Goal: Task Accomplishment & Management: Manage account settings

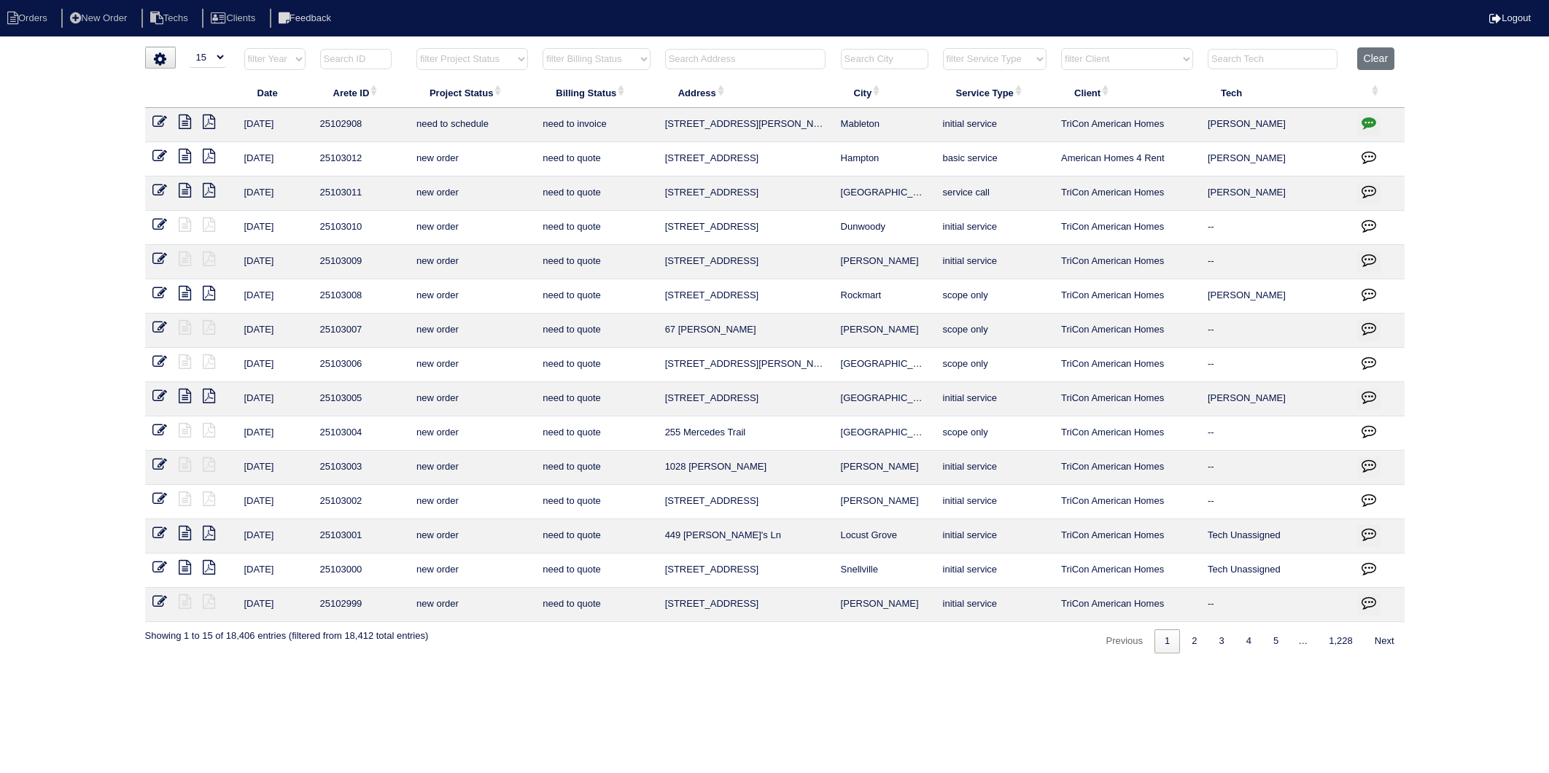
select select "15"
click at [1388, 59] on button "Clear" at bounding box center [1375, 58] width 37 height 23
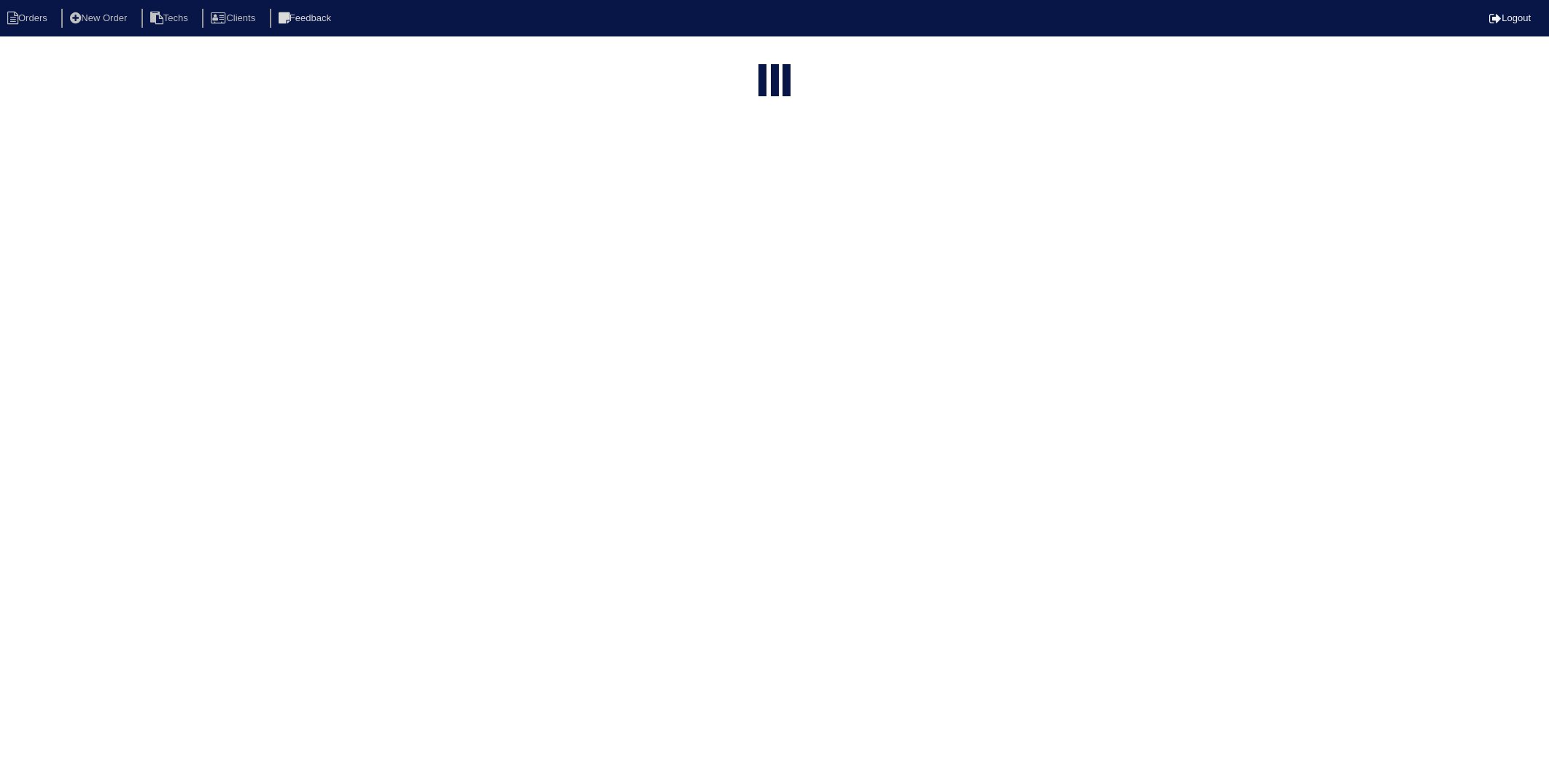
select select "15"
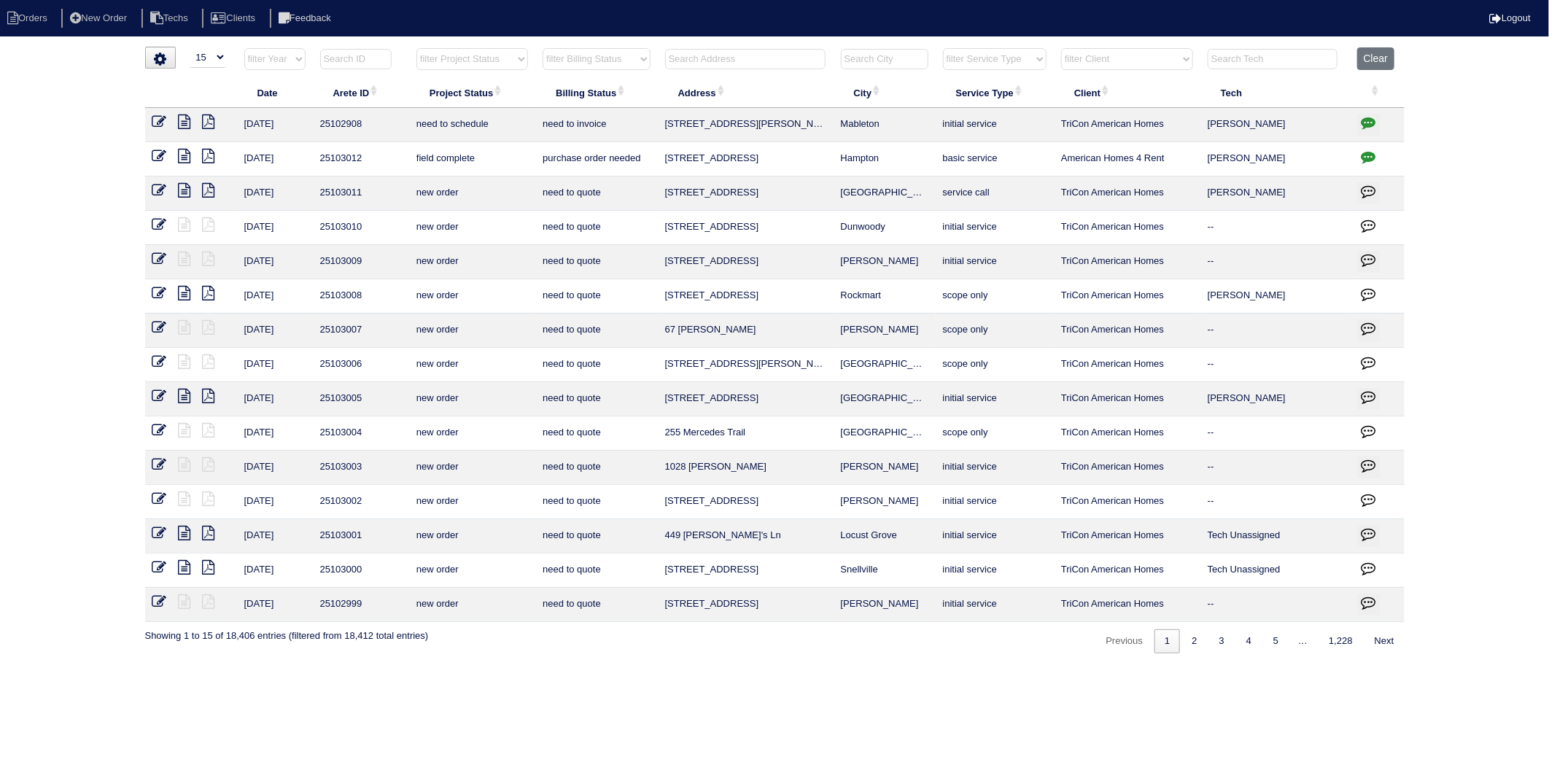
click at [595, 60] on select "filter Billing Status -- Any Billing Status -- need to quote quoted need to inv…" at bounding box center [596, 59] width 107 height 22
click at [543, 48] on select "filter Billing Status -- Any Billing Status -- need to quote quoted need to inv…" at bounding box center [596, 59] width 107 height 22
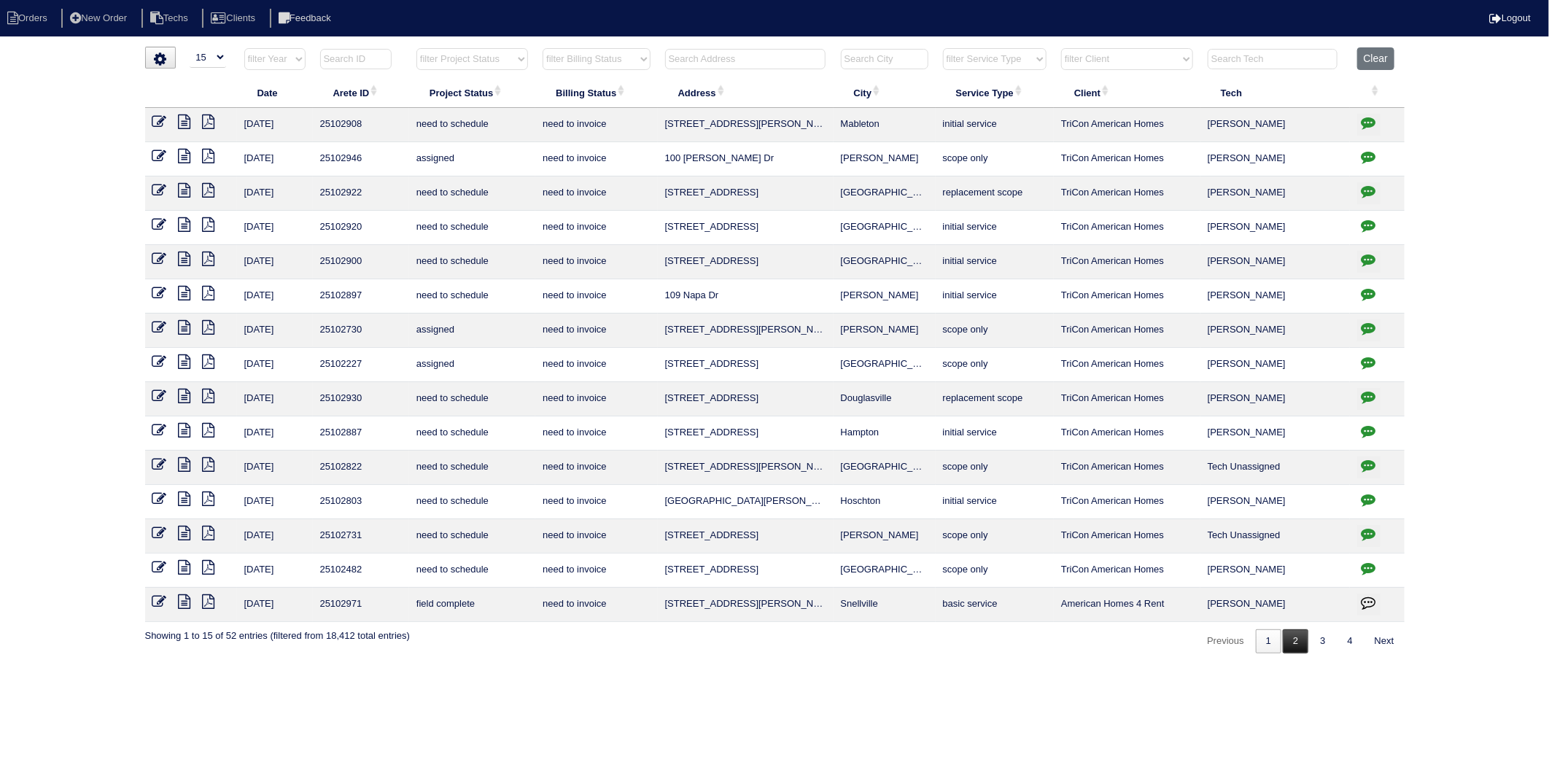
click at [1289, 642] on link "2" at bounding box center [1296, 641] width 26 height 24
select select "need to invoice"
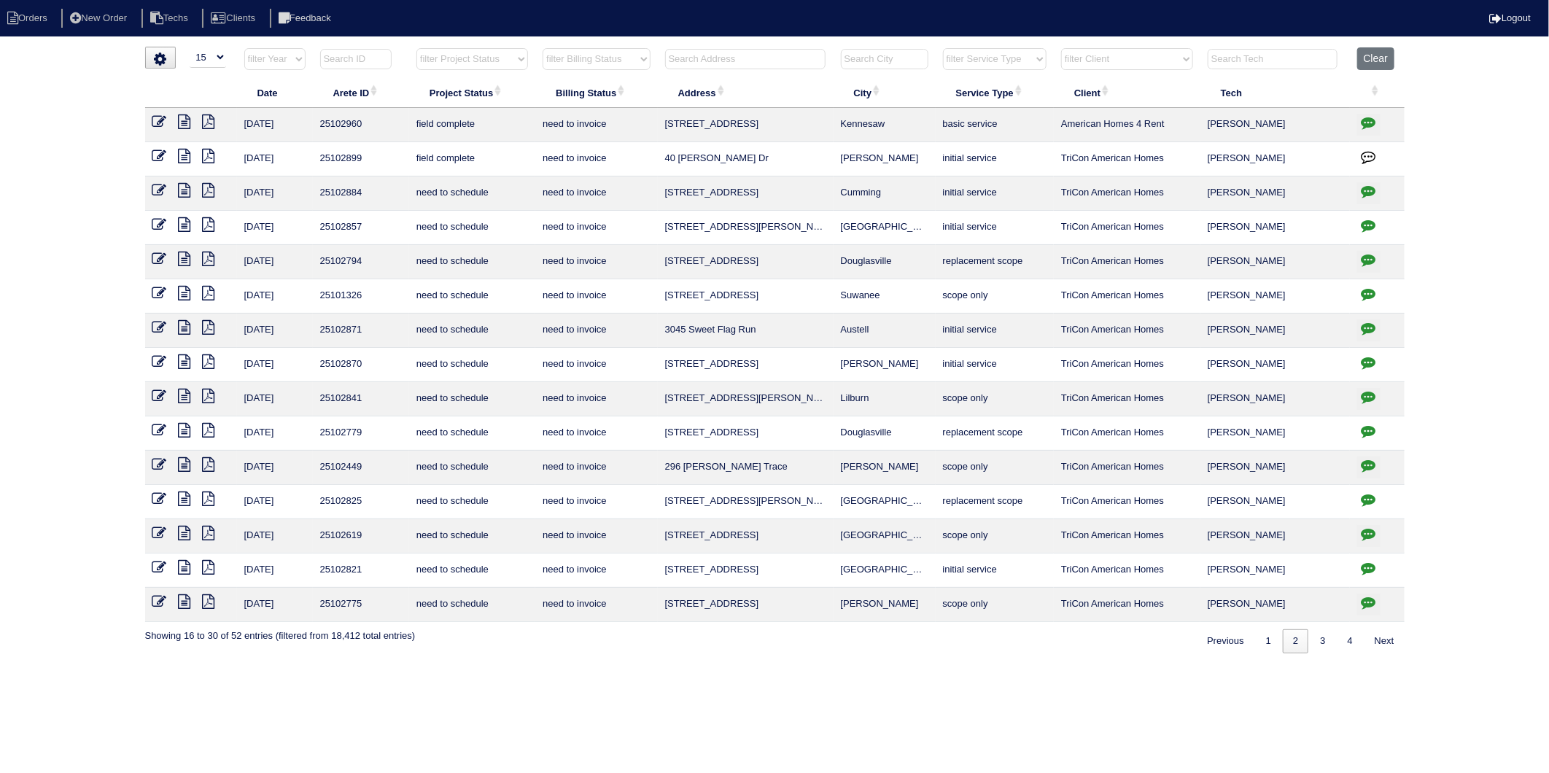
click at [158, 159] on icon at bounding box center [159, 156] width 15 height 15
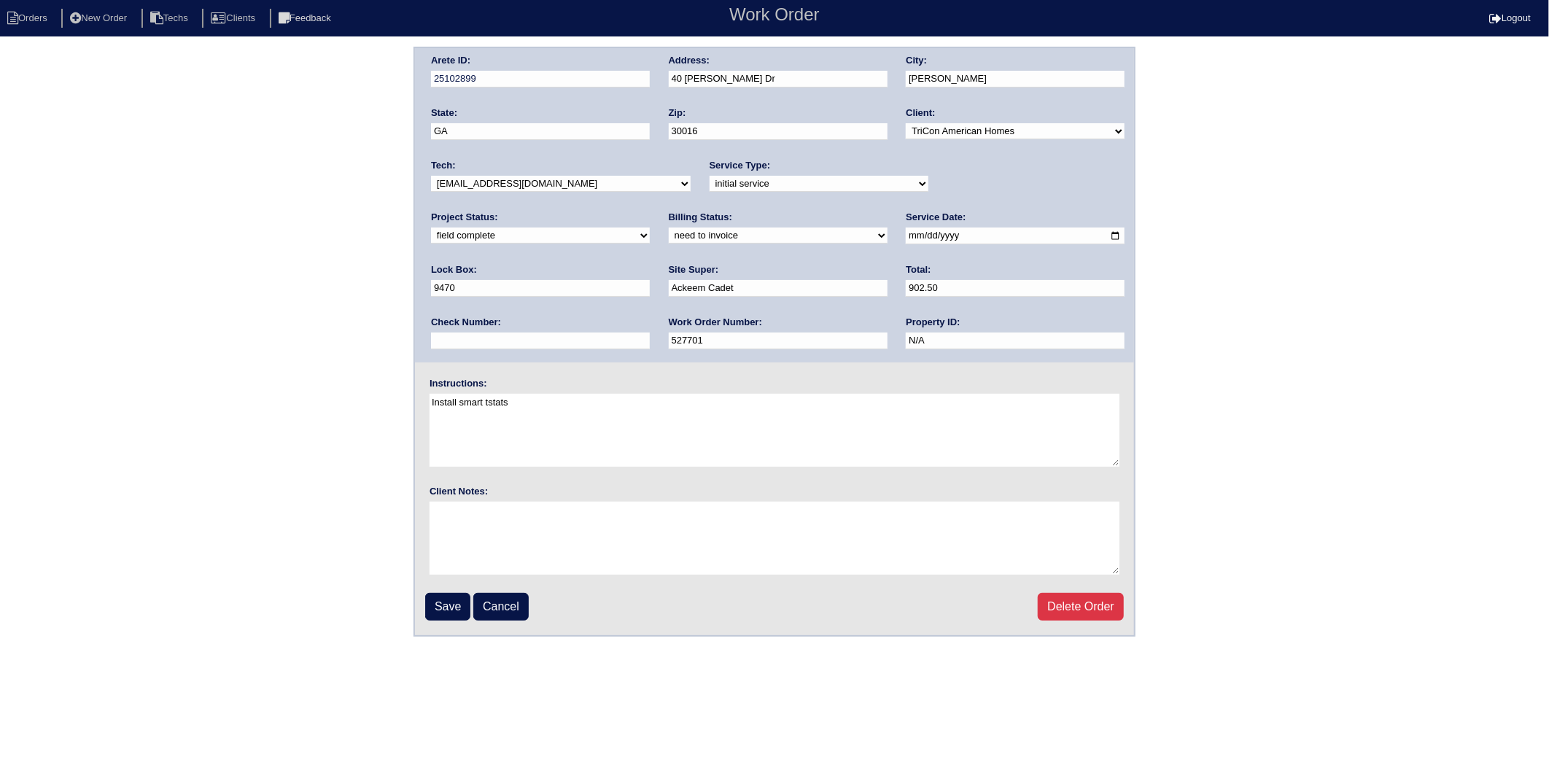
click at [669, 238] on select "need to quote quoted need to invoice invoiced paid warranty purchase order need…" at bounding box center [778, 236] width 219 height 16
select select "invoiced"
click at [669, 228] on select "need to quote quoted need to invoice invoiced paid warranty purchase order need…" at bounding box center [778, 236] width 219 height 16
click at [462, 598] on input "Save" at bounding box center [447, 607] width 45 height 28
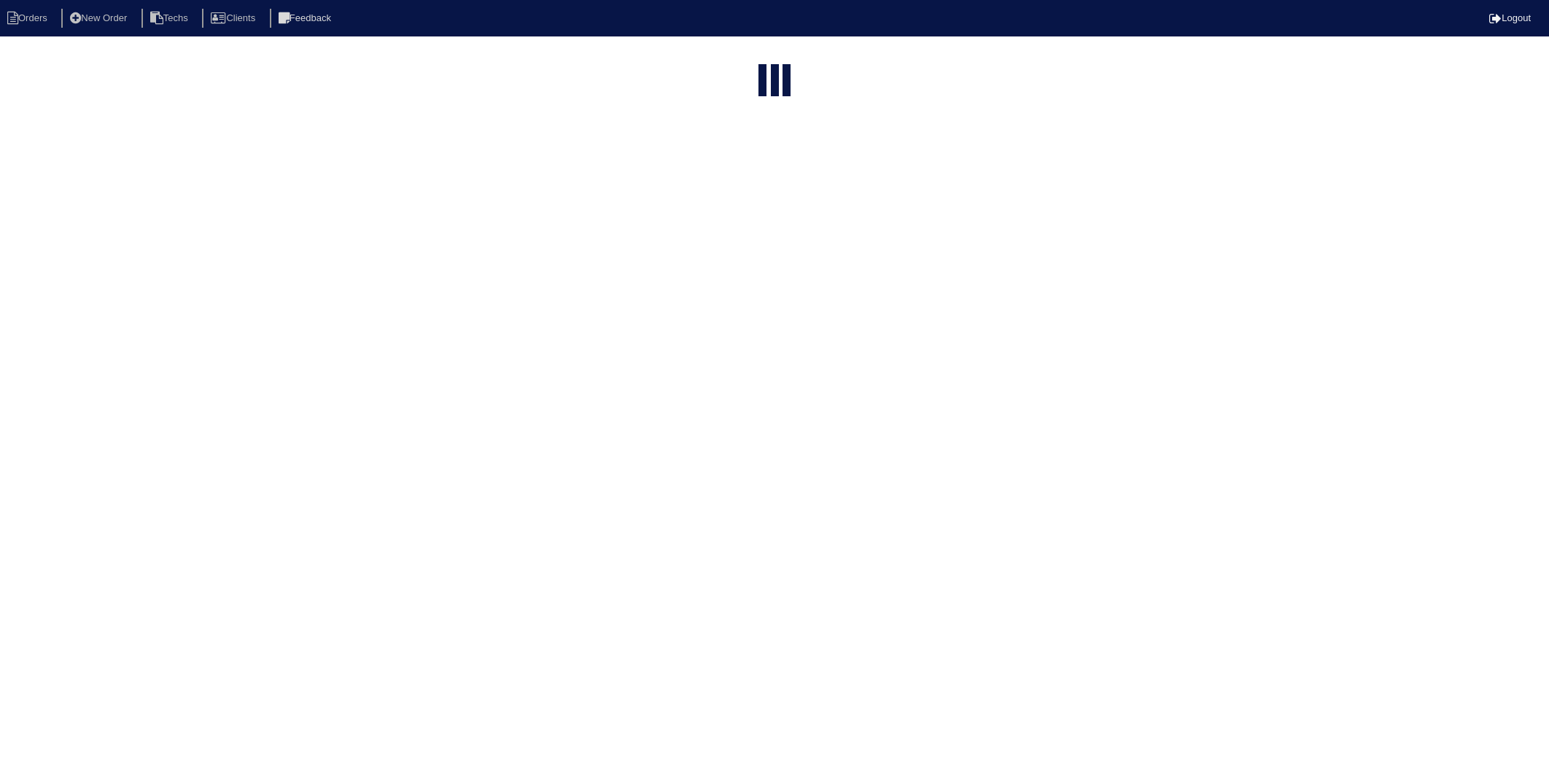
select select "15"
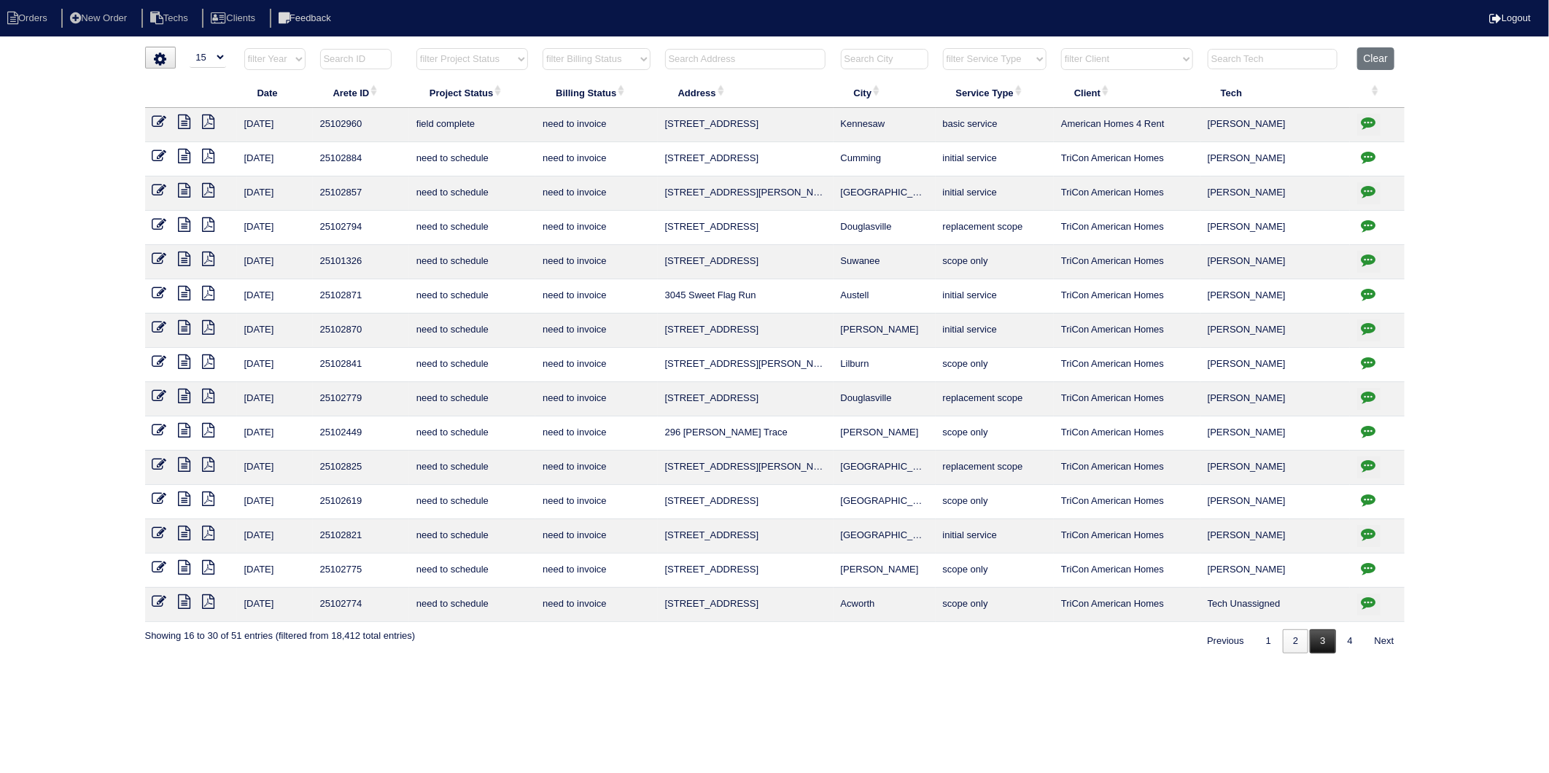
click at [1314, 644] on link "3" at bounding box center [1323, 641] width 26 height 24
select select "need to invoice"
click at [697, 55] on input "text" at bounding box center [745, 59] width 160 height 20
type input "5560"
select select "need to invoice"
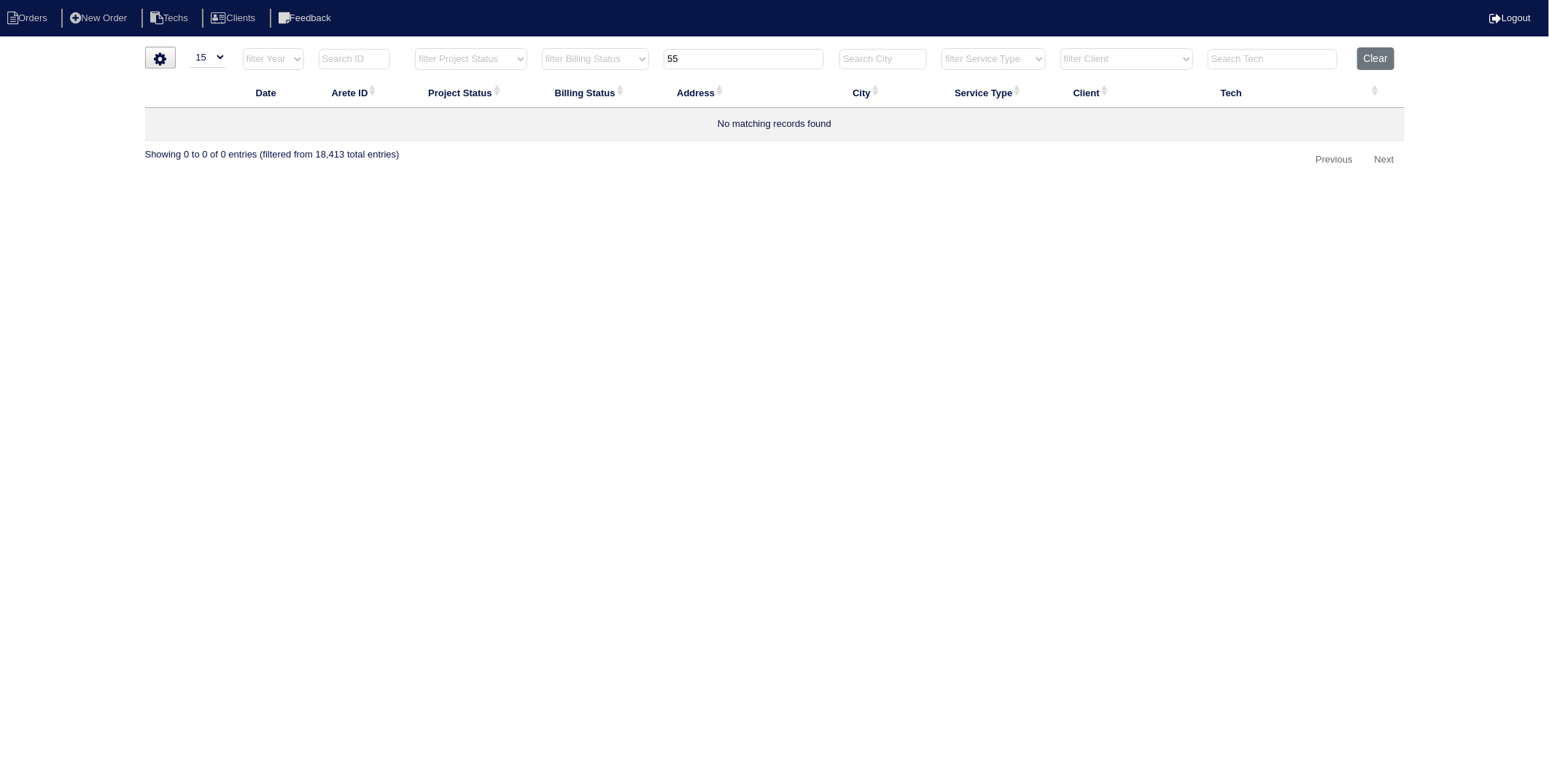
type input "5"
select select "need to invoice"
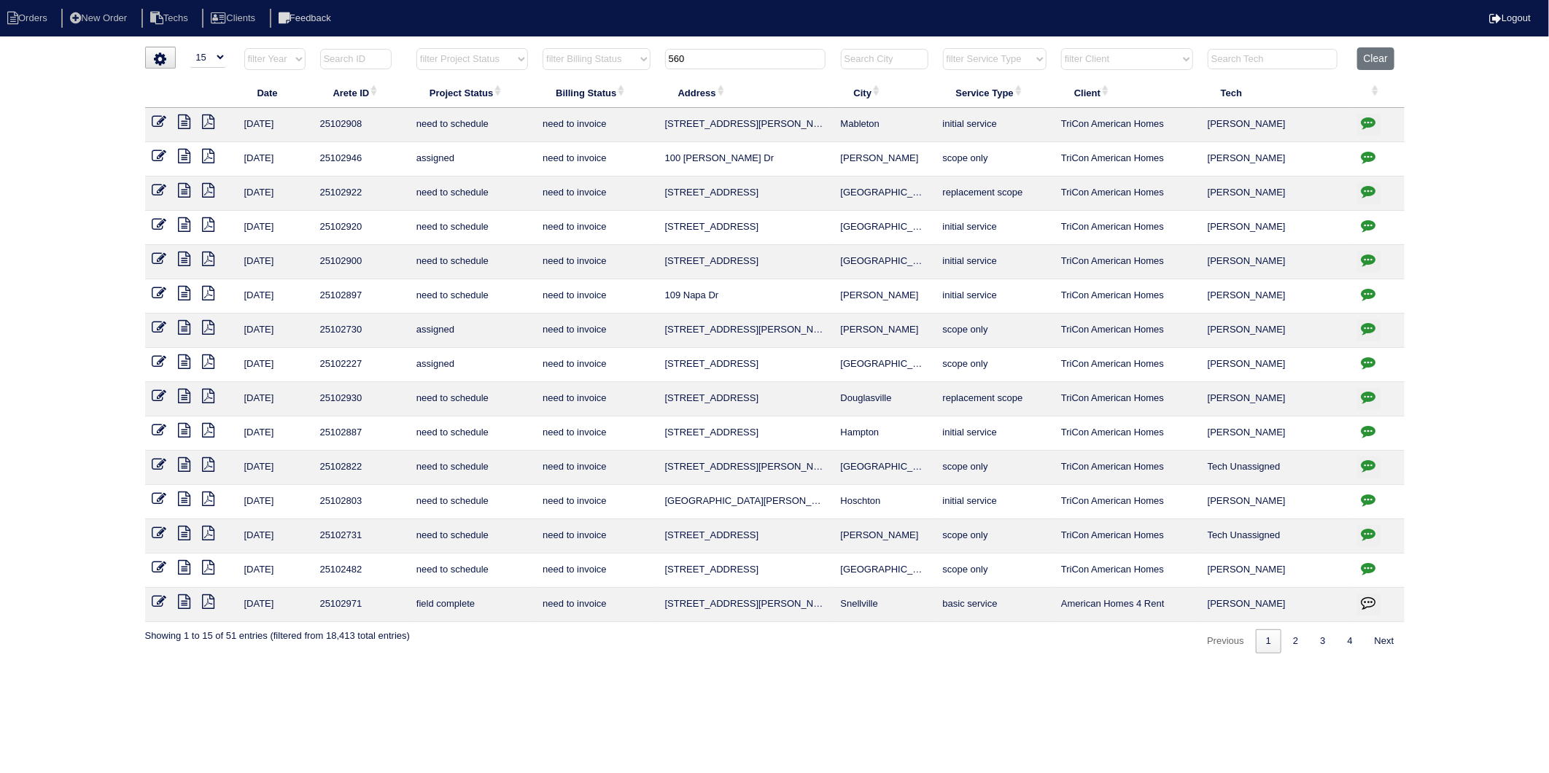
type input "560"
select select "need to invoice"
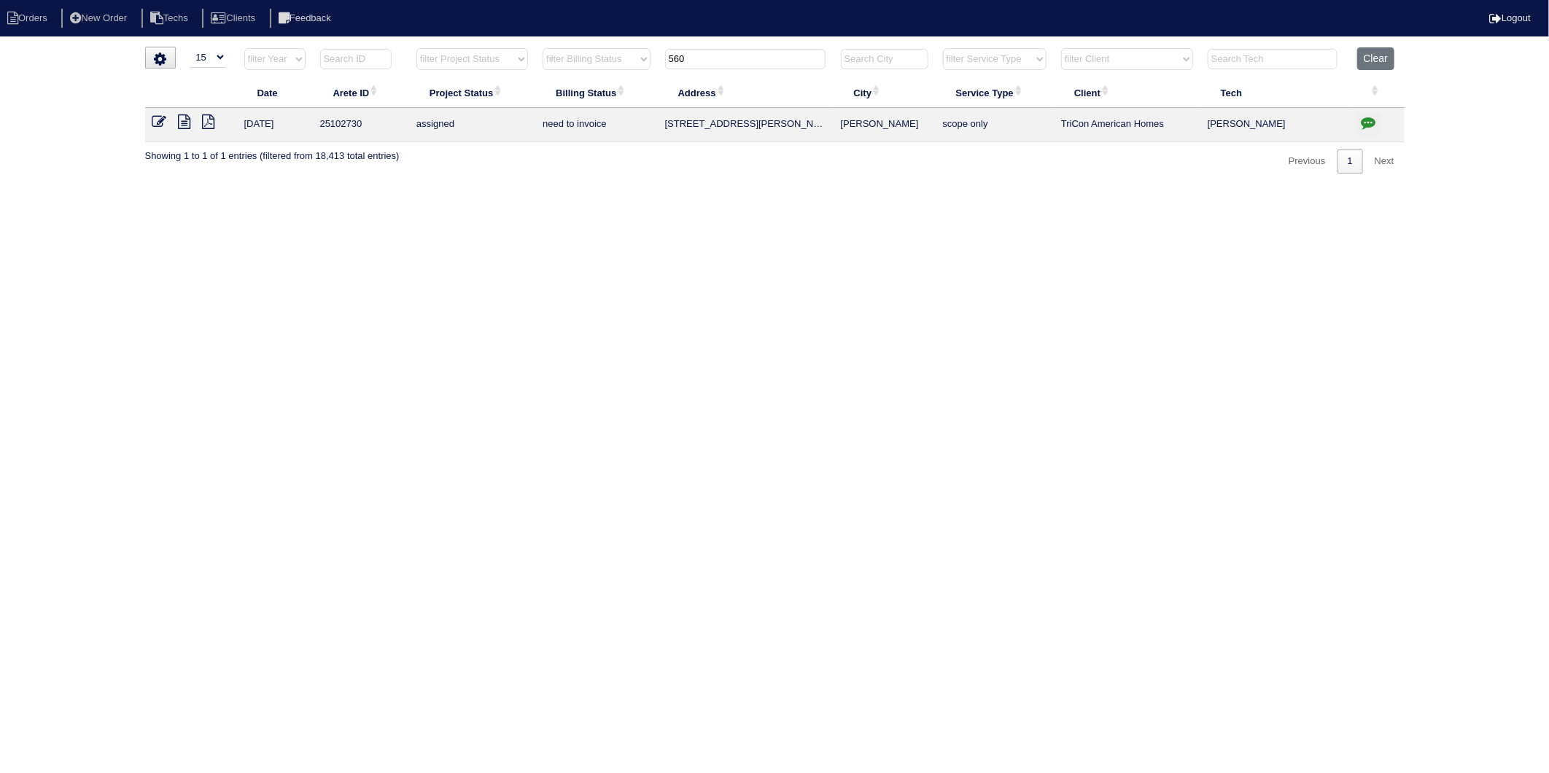
drag, startPoint x: 718, startPoint y: 55, endPoint x: 503, endPoint y: 107, distance: 221.4
click at [504, 107] on table "Date Arete ID Project Status Billing Status Address City Service Type Client Te…" at bounding box center [774, 94] width 1259 height 95
type input "425"
select select "need to invoice"
type input "425"
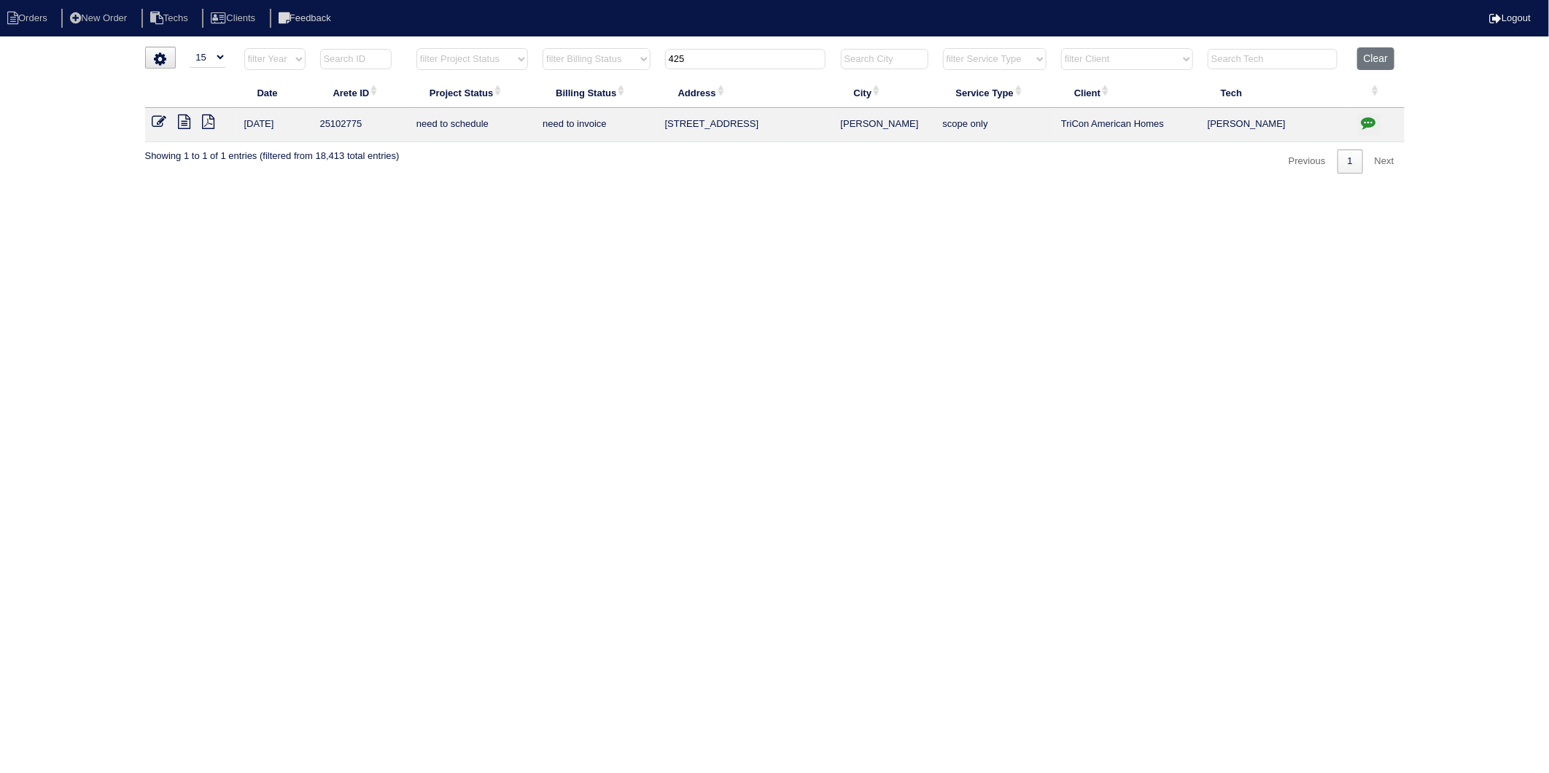
click at [1367, 124] on icon "button" at bounding box center [1368, 122] width 15 height 15
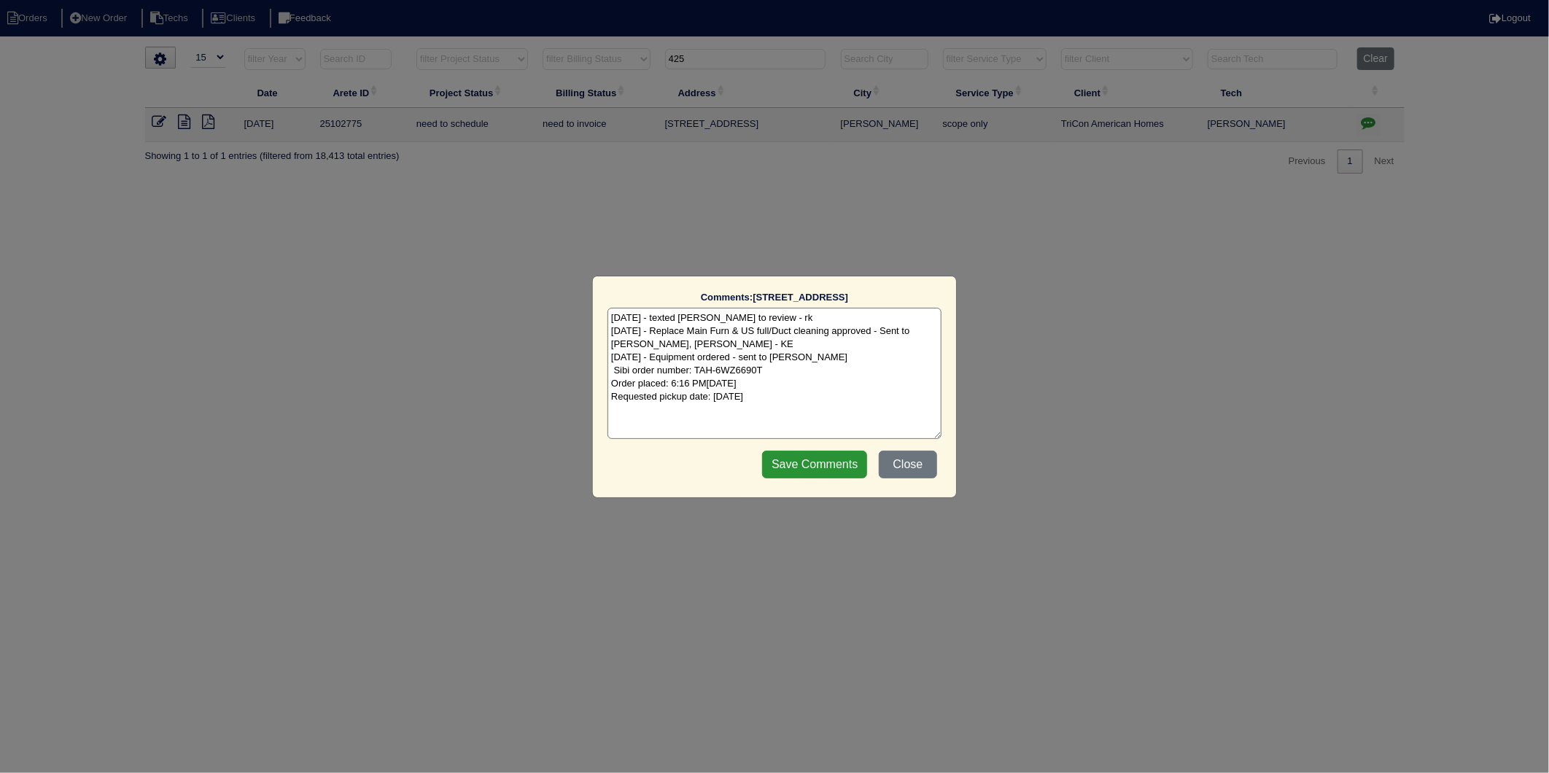
click at [822, 387] on textarea "7/31/25 - texted Dan to review - rk 8/5/25 - Replace Main Furn & US full/Duct c…" at bounding box center [774, 373] width 334 height 131
click at [835, 404] on textarea "7/31/25 - texted Dan to review - rk 8/5/25 - Replace Main Furn & US full/Duct c…" at bounding box center [774, 373] width 334 height 131
type textarea "7/31/25 - texted Dan to review - rk 8/5/25 - Replace Main Furn & US full/Duct c…"
click at [844, 477] on input "Save Comments" at bounding box center [814, 465] width 105 height 28
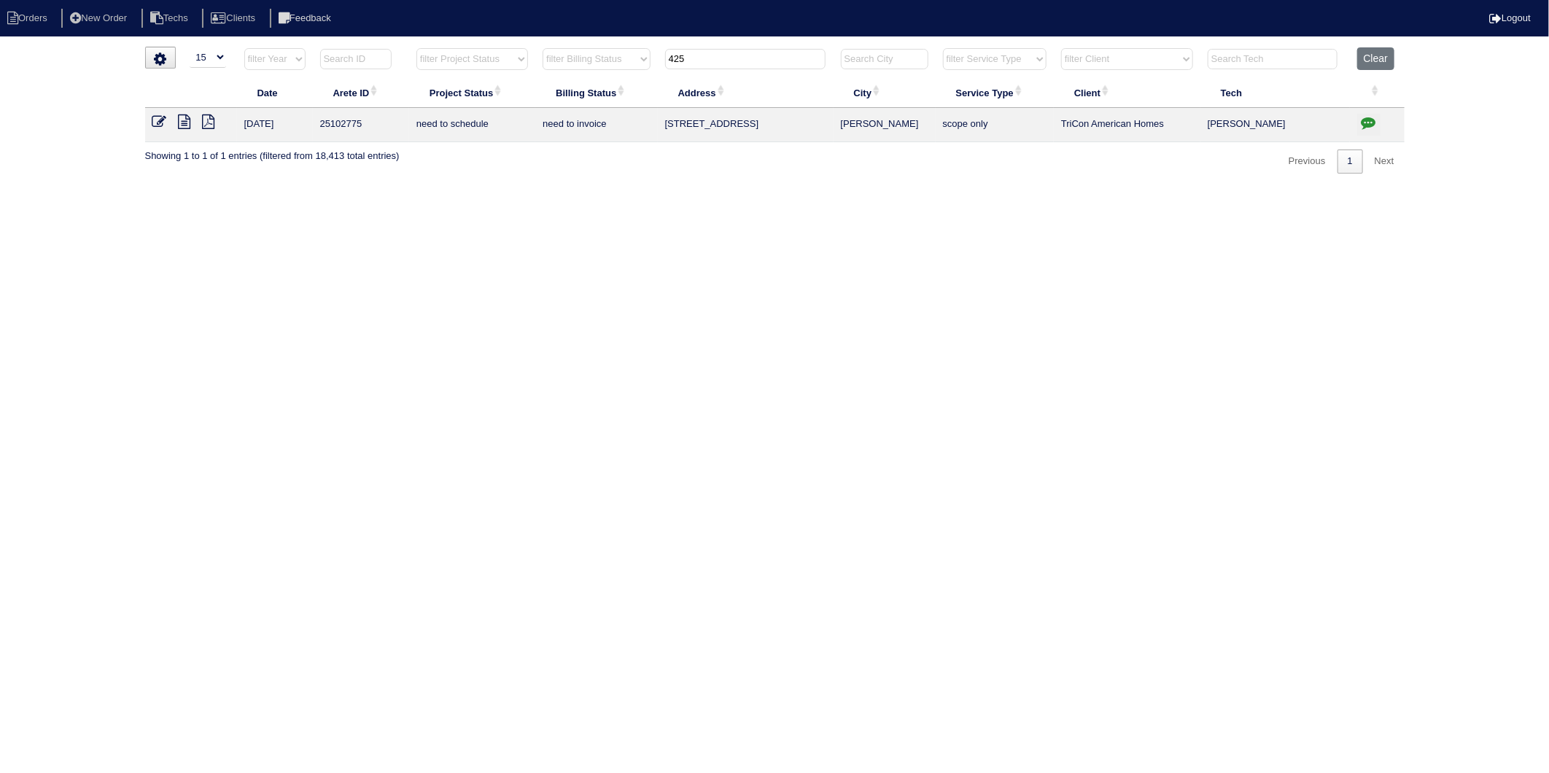
click at [158, 126] on icon at bounding box center [159, 121] width 15 height 15
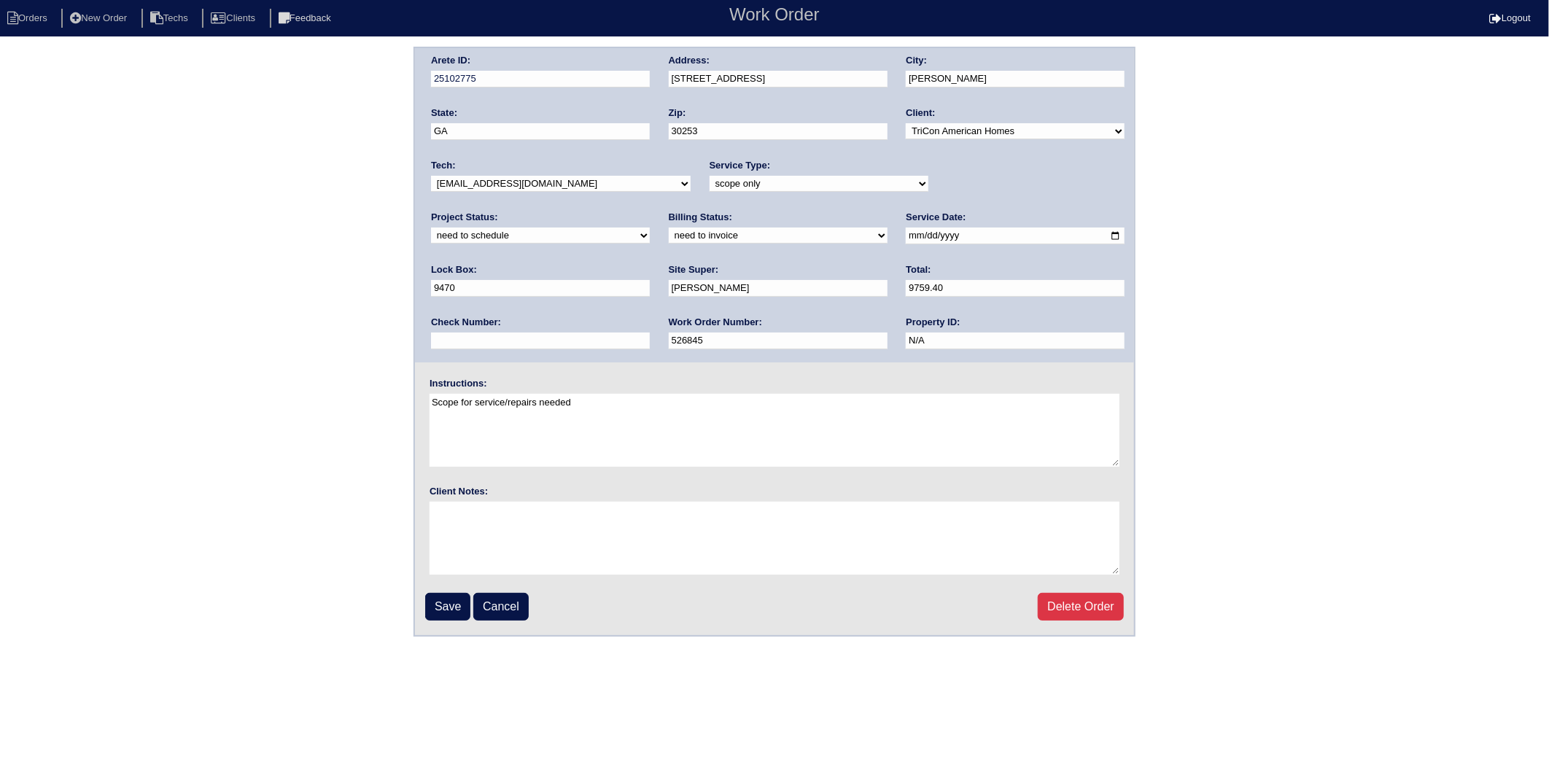
click at [669, 236] on select "need to quote quoted need to invoice invoiced paid warranty purchase order need…" at bounding box center [778, 236] width 219 height 16
select select "invoiced"
click at [669, 228] on select "need to quote quoted need to invoice invoiced paid warranty purchase order need…" at bounding box center [778, 236] width 219 height 16
click at [650, 228] on select "new order assigned in progress field complete need to schedule admin review arc…" at bounding box center [540, 236] width 219 height 16
select select "completed"
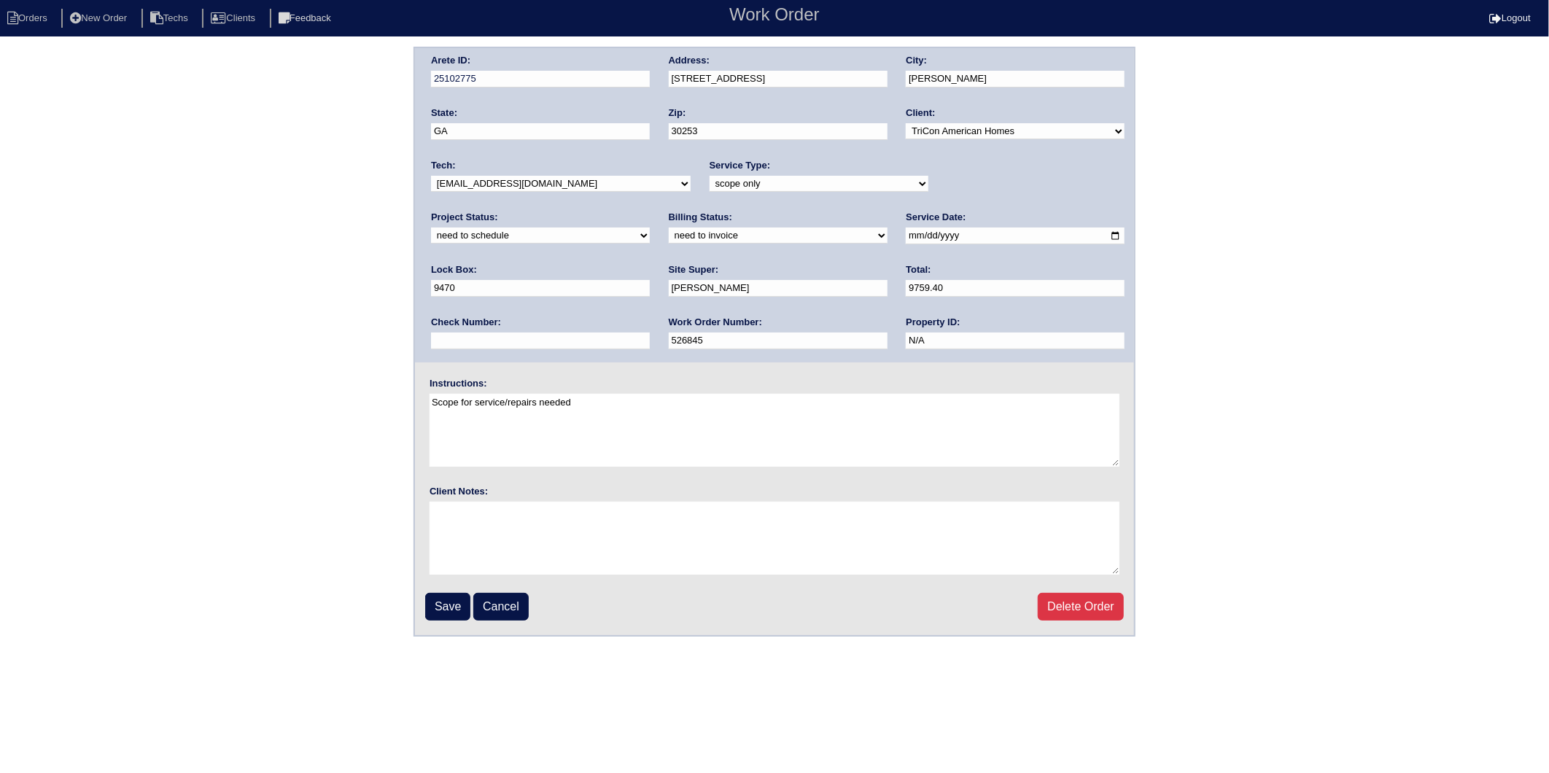
click at [650, 228] on select "new order assigned in progress field complete need to schedule admin review arc…" at bounding box center [540, 236] width 219 height 16
click at [446, 602] on input "Save" at bounding box center [447, 607] width 45 height 28
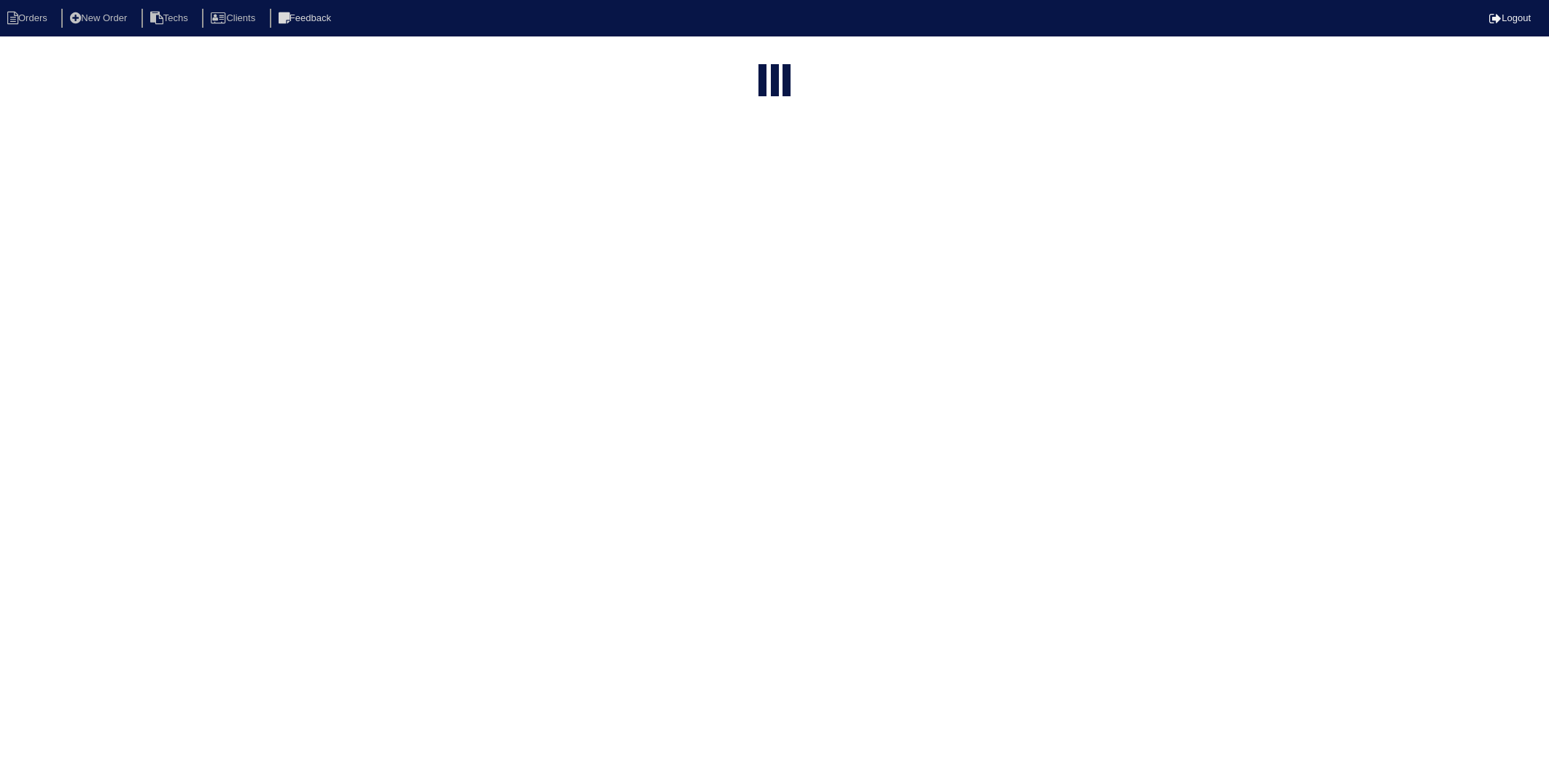
select select "15"
select select "need to invoice"
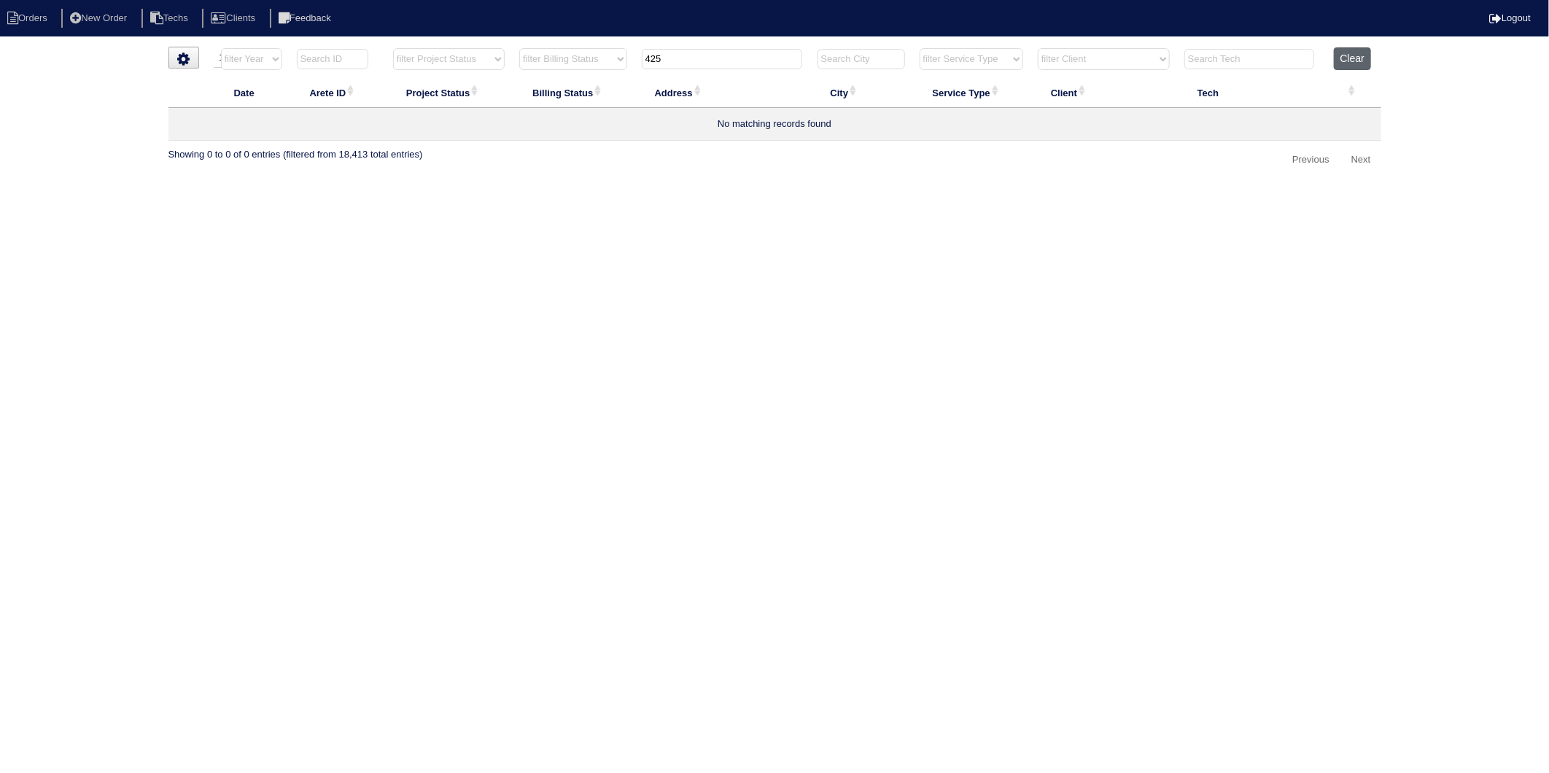
click at [1345, 56] on button "Clear" at bounding box center [1352, 58] width 37 height 23
select select
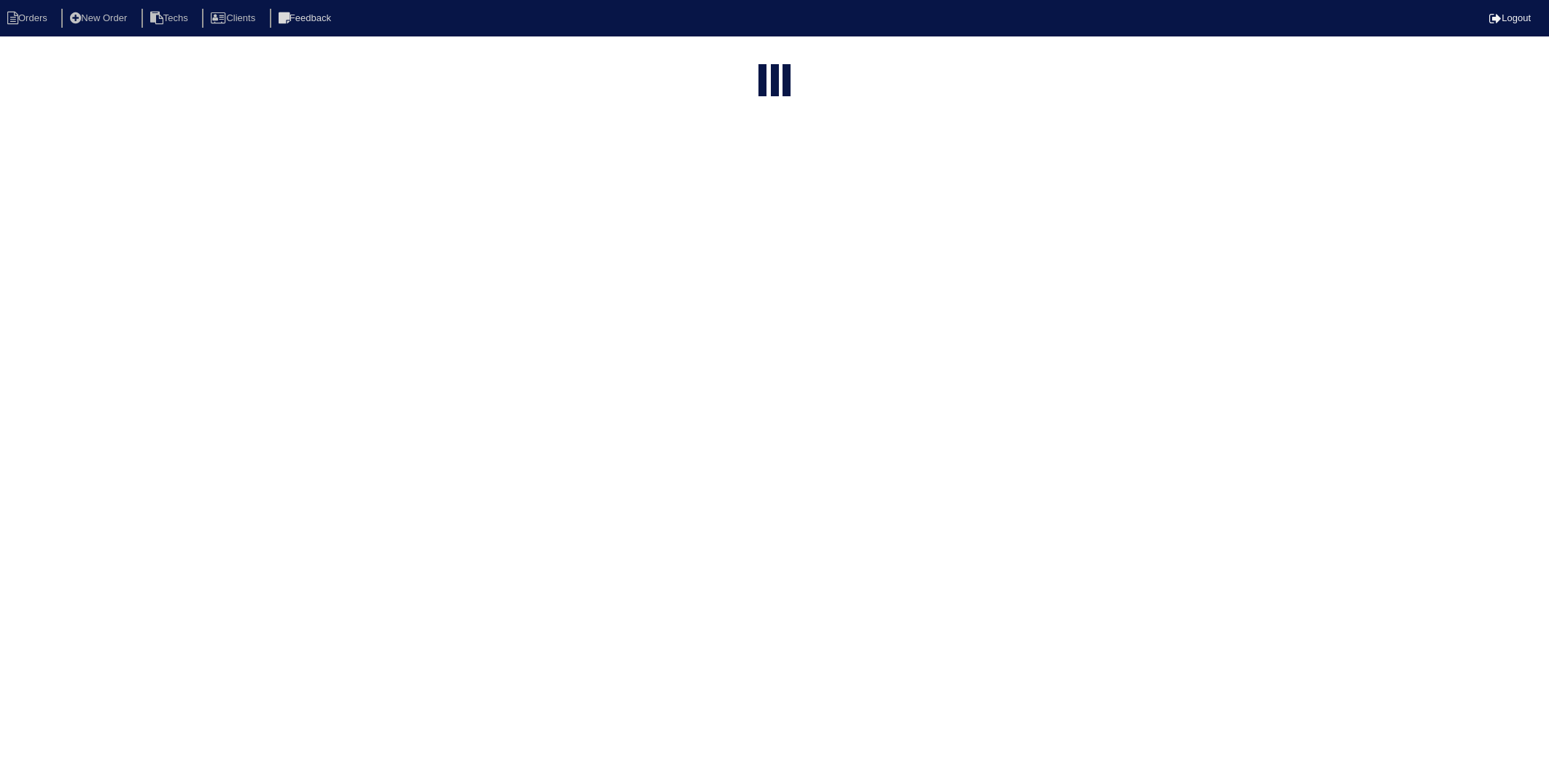
select select "15"
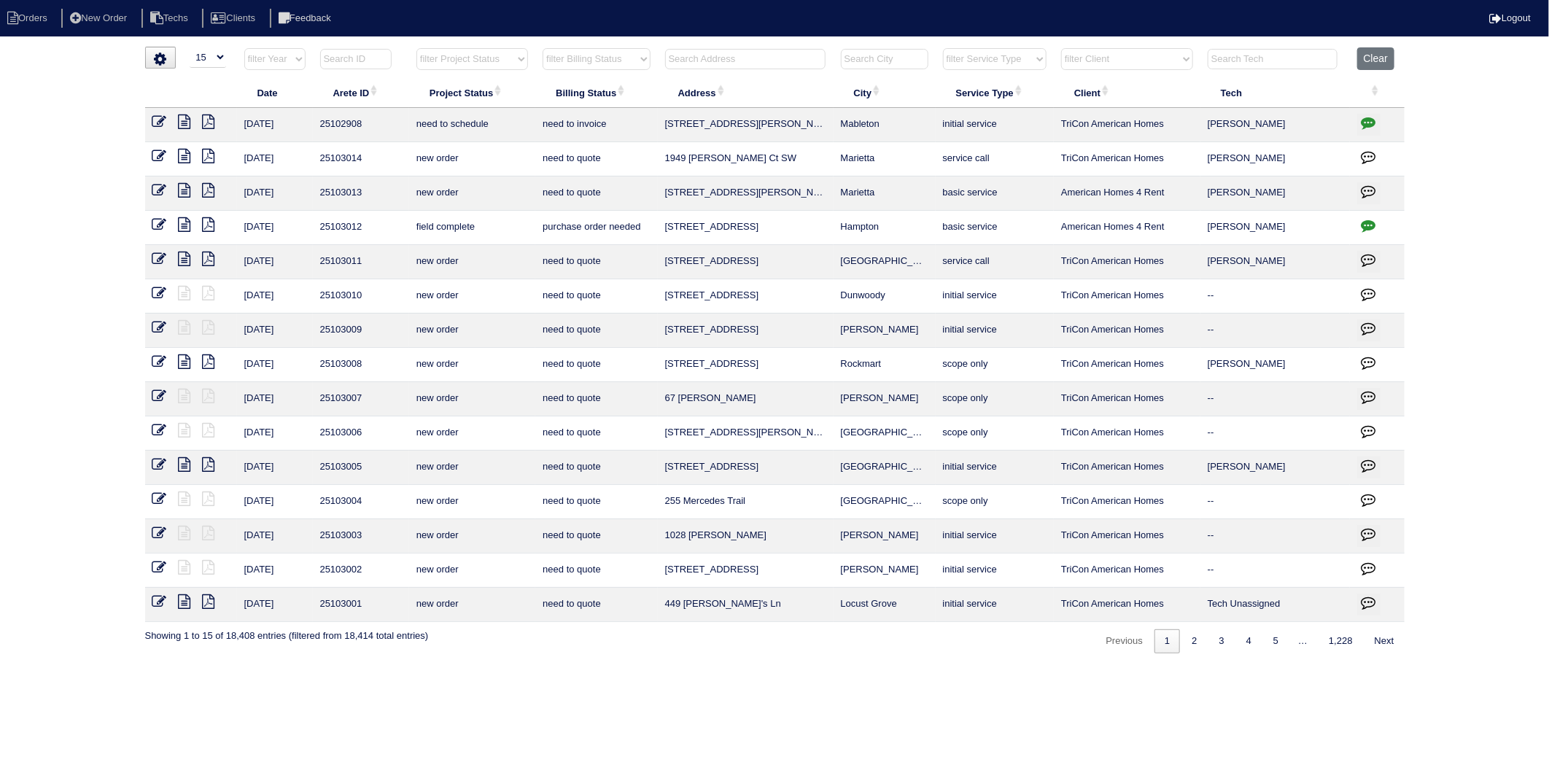
click at [681, 61] on input "text" at bounding box center [745, 59] width 160 height 20
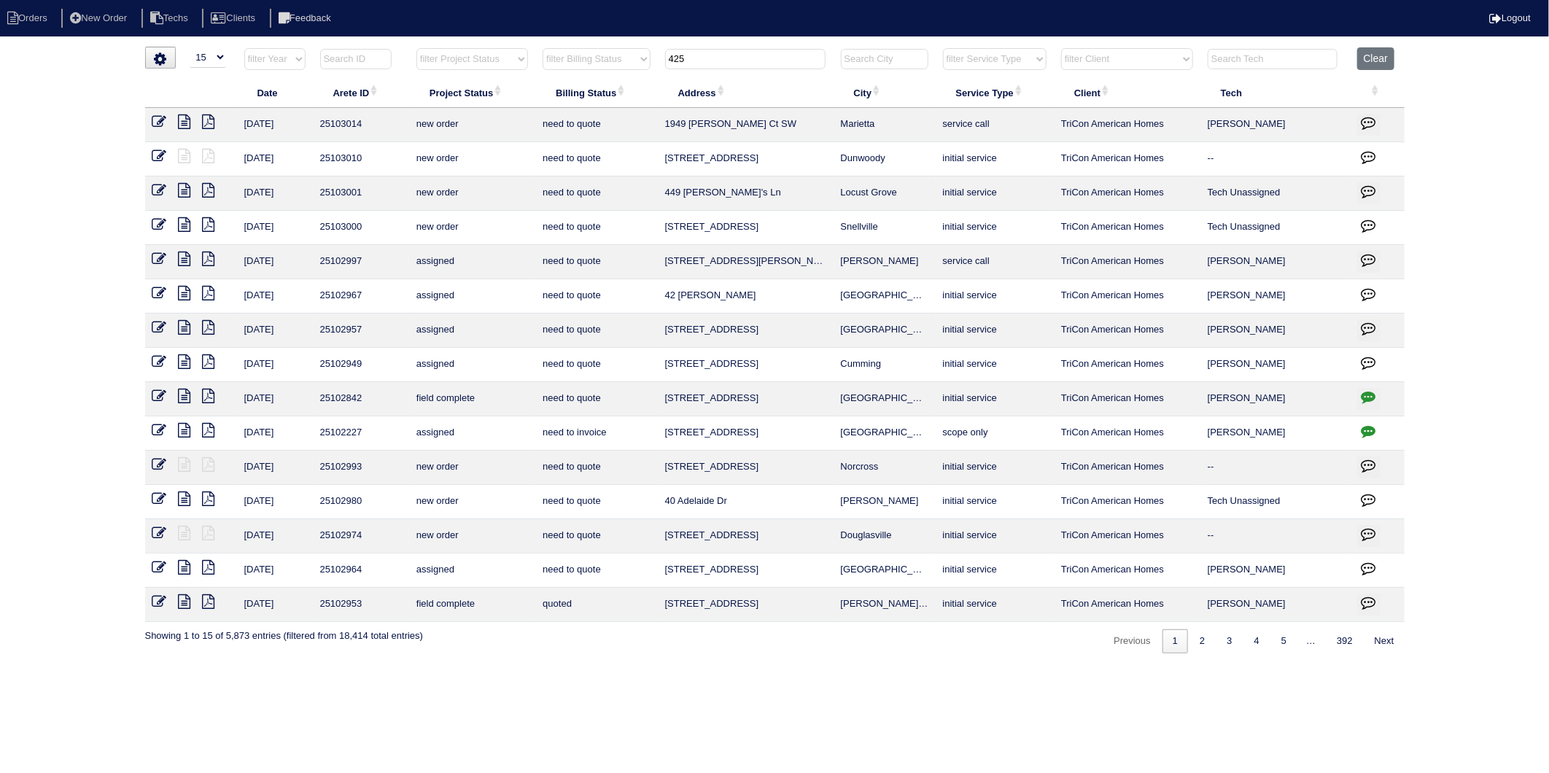
type input "425"
